Goal: Task Accomplishment & Management: Manage account settings

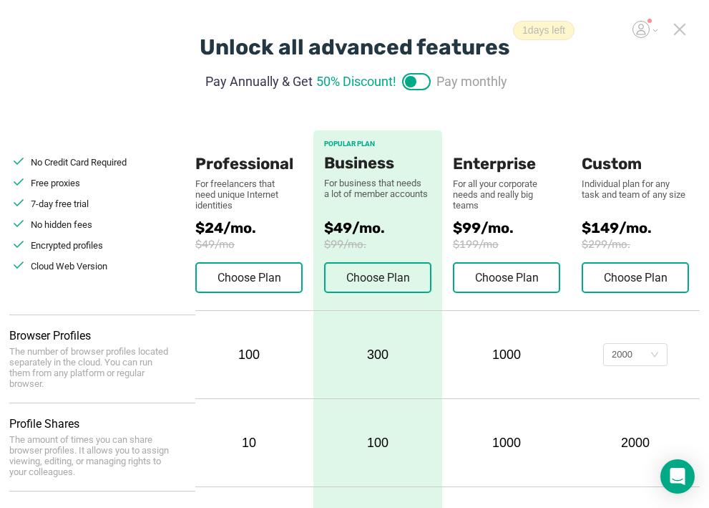
click at [684, 30] on icon at bounding box center [680, 29] width 13 height 13
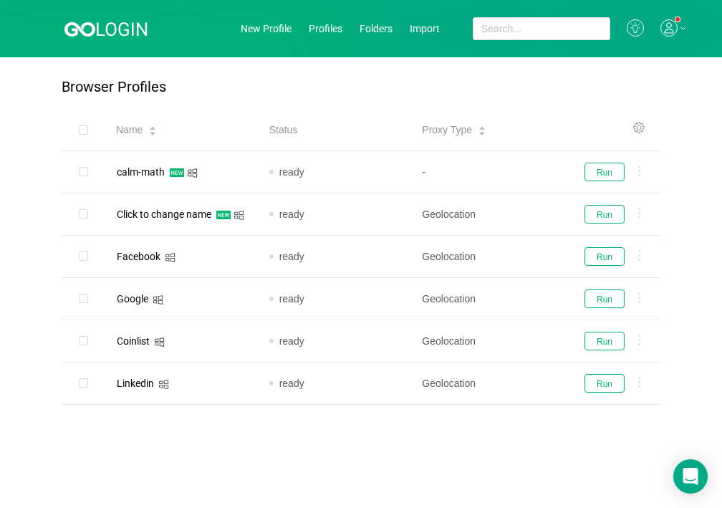
click at [676, 33] on icon at bounding box center [668, 27] width 17 height 17
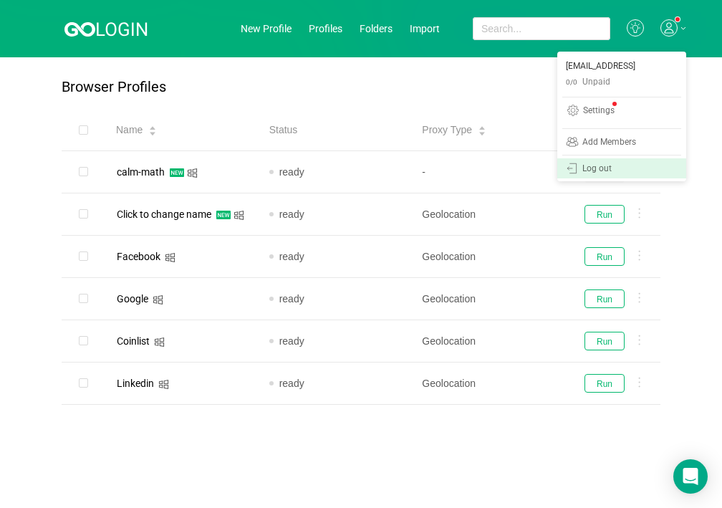
click at [613, 163] on div "Log out" at bounding box center [622, 168] width 112 height 13
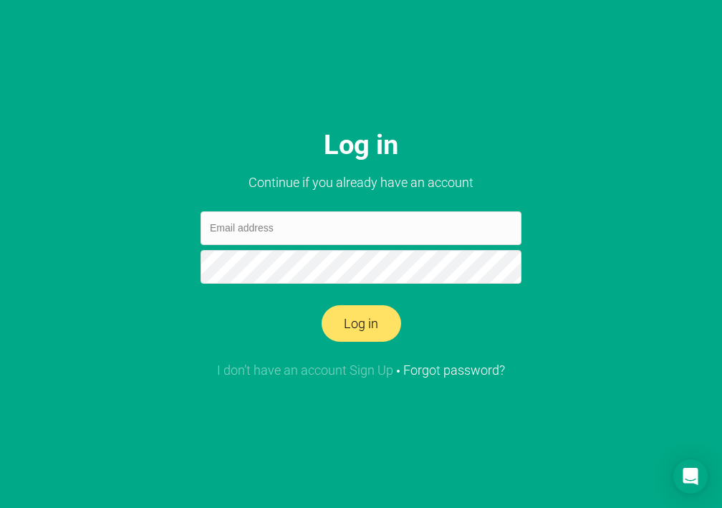
click at [374, 372] on link "I don’t have an account Sign Up" at bounding box center [305, 369] width 176 height 15
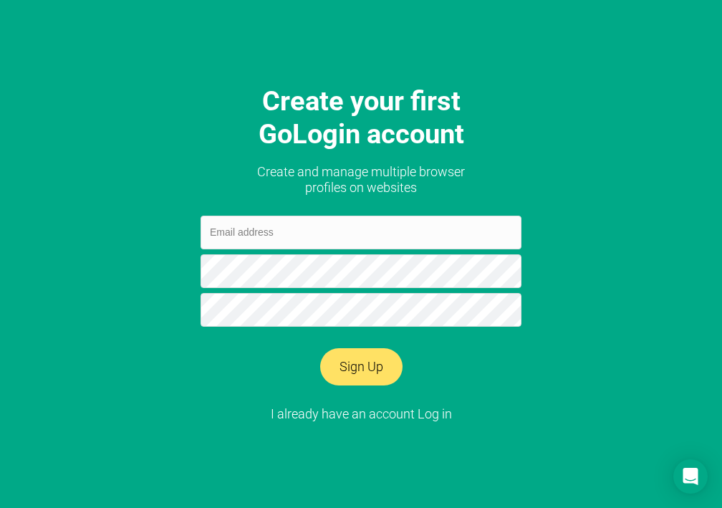
click at [287, 241] on input "email" at bounding box center [360, 232] width 321 height 34
type input "ی"
type input "[EMAIL_ADDRESS][DOMAIN_NAME]"
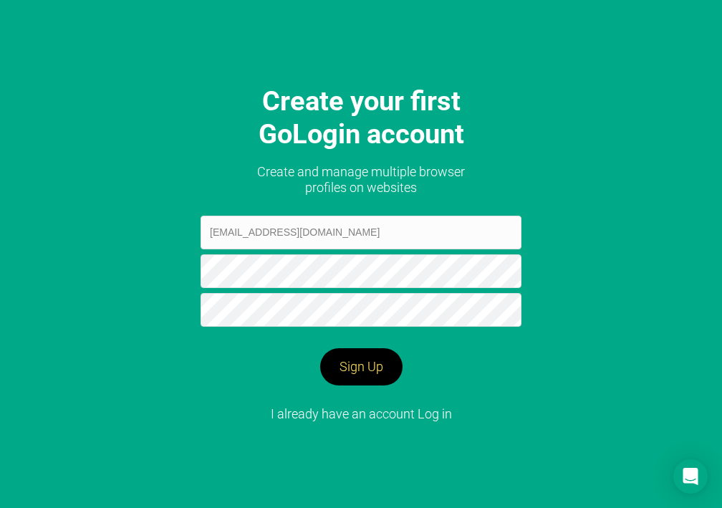
click at [385, 362] on button "Sign Up" at bounding box center [361, 366] width 82 height 37
click at [399, 408] on link "I already have an account Log in" at bounding box center [361, 413] width 181 height 15
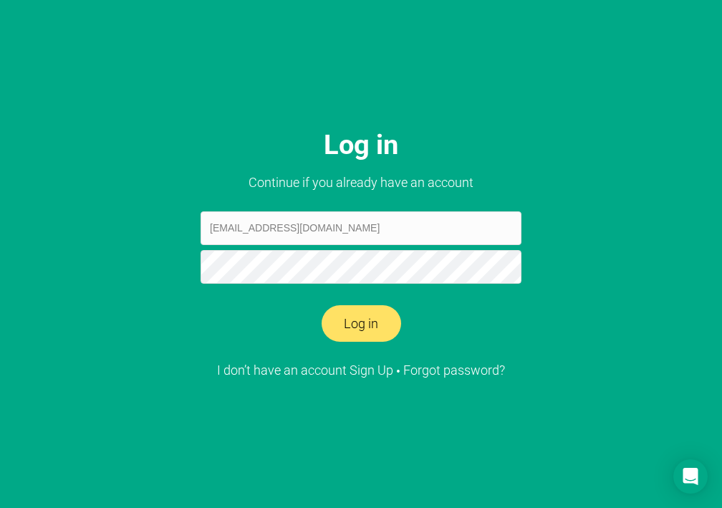
type input "[EMAIL_ADDRESS][DOMAIN_NAME]"
click at [372, 310] on button "Log in" at bounding box center [360, 323] width 79 height 37
